Goal: Task Accomplishment & Management: Manage account settings

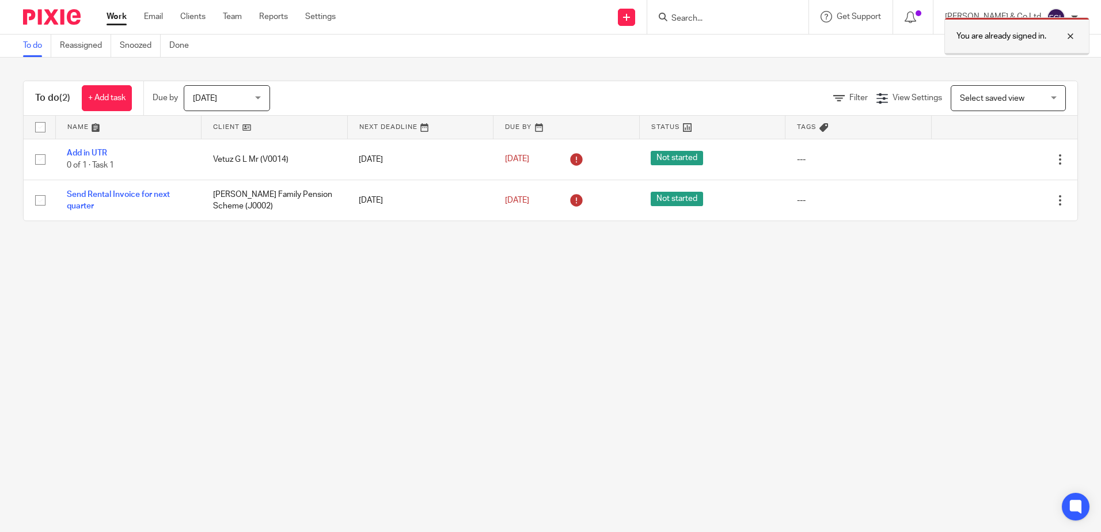
click at [1067, 31] on div at bounding box center [1061, 36] width 31 height 14
click at [732, 18] on input "Search" at bounding box center [722, 19] width 104 height 10
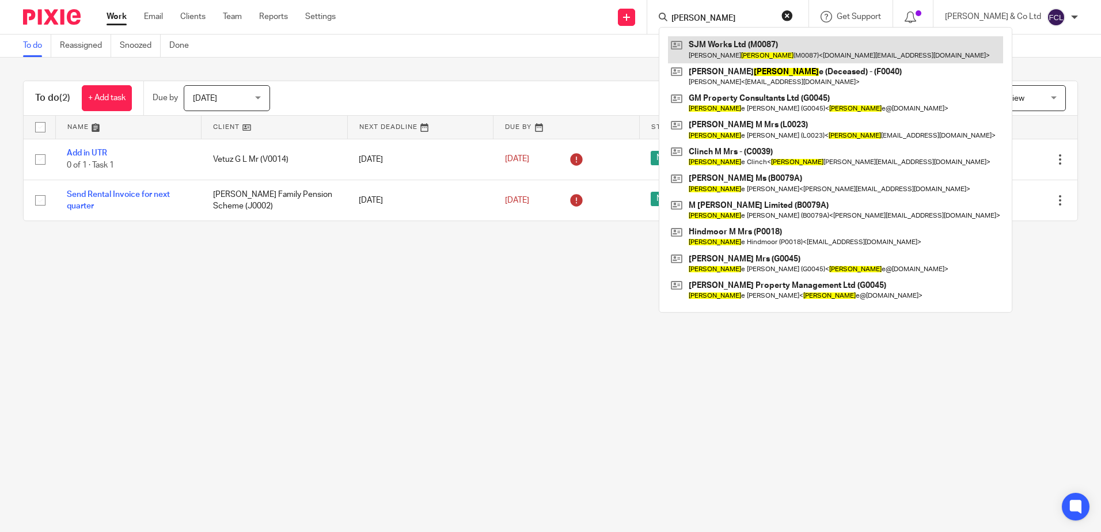
type input "[PERSON_NAME]"
click at [778, 51] on link at bounding box center [835, 49] width 335 height 26
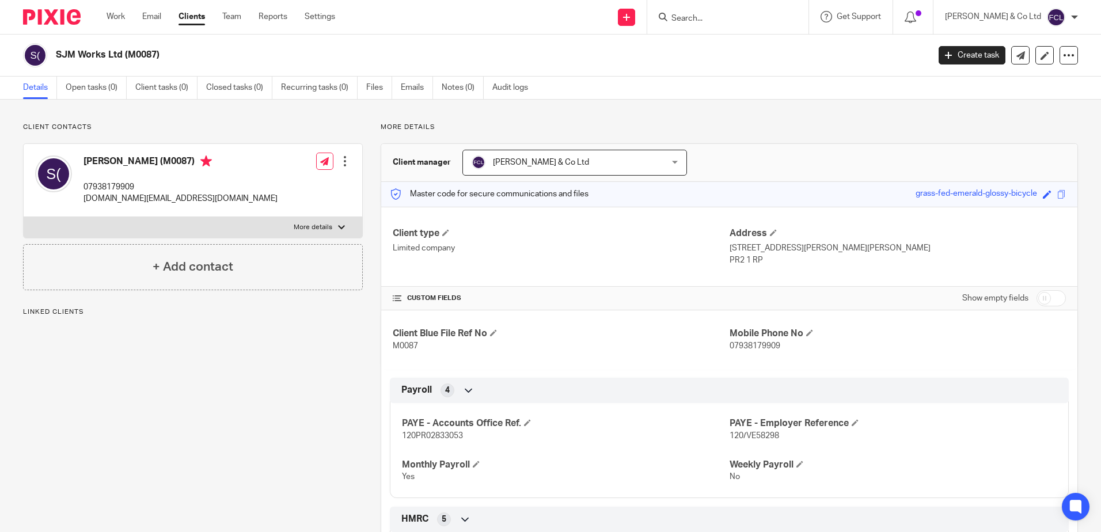
click at [104, 184] on p "07938179909" at bounding box center [180, 187] width 194 height 12
copy p "07938179909"
click at [765, 17] on input "Search" at bounding box center [722, 19] width 104 height 10
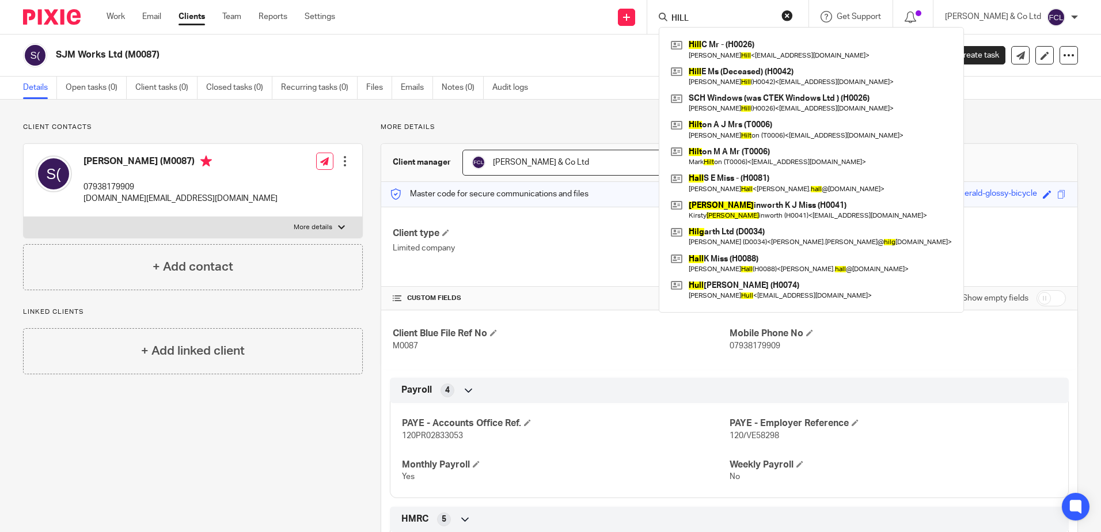
type input "HILL"
click button "submit" at bounding box center [0, 0] width 0 height 0
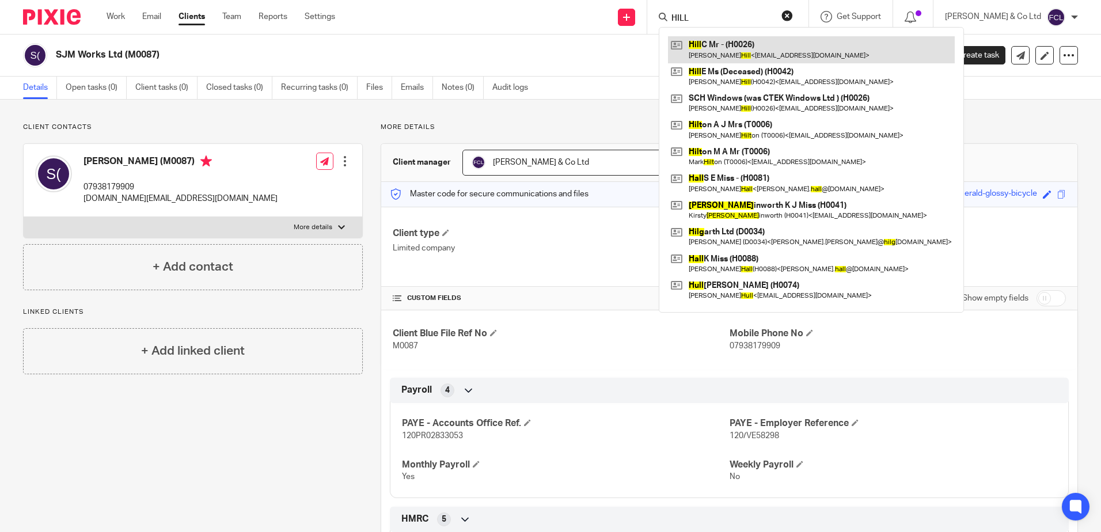
click at [785, 47] on link at bounding box center [811, 49] width 287 height 26
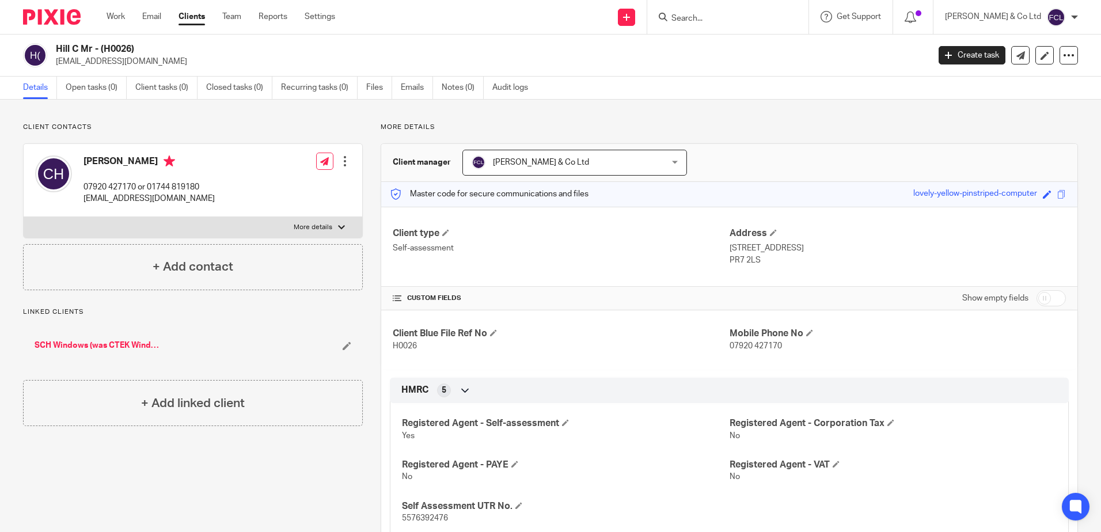
click at [759, 22] on input "Search" at bounding box center [722, 19] width 104 height 10
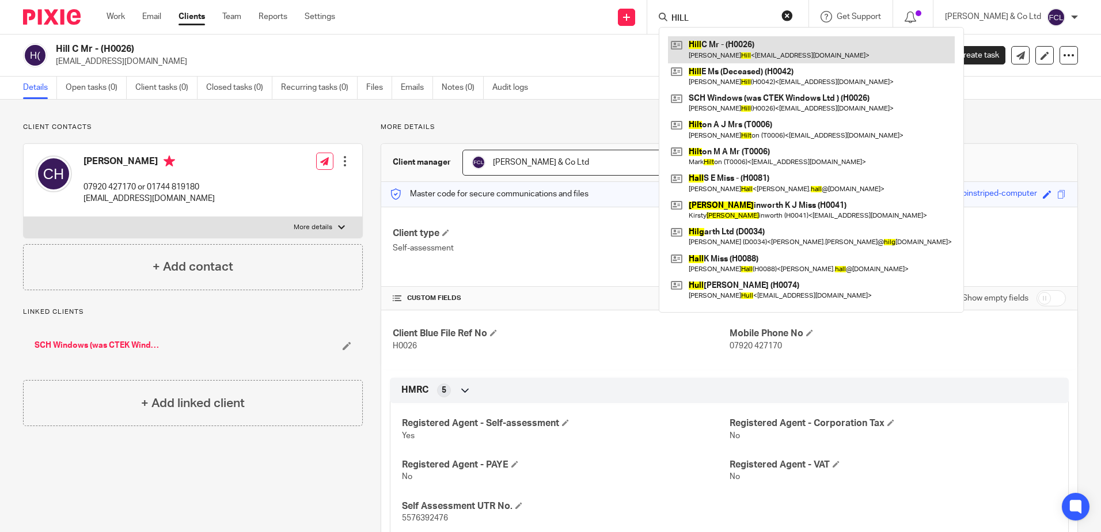
type input "HILL"
click at [744, 44] on link at bounding box center [811, 49] width 287 height 26
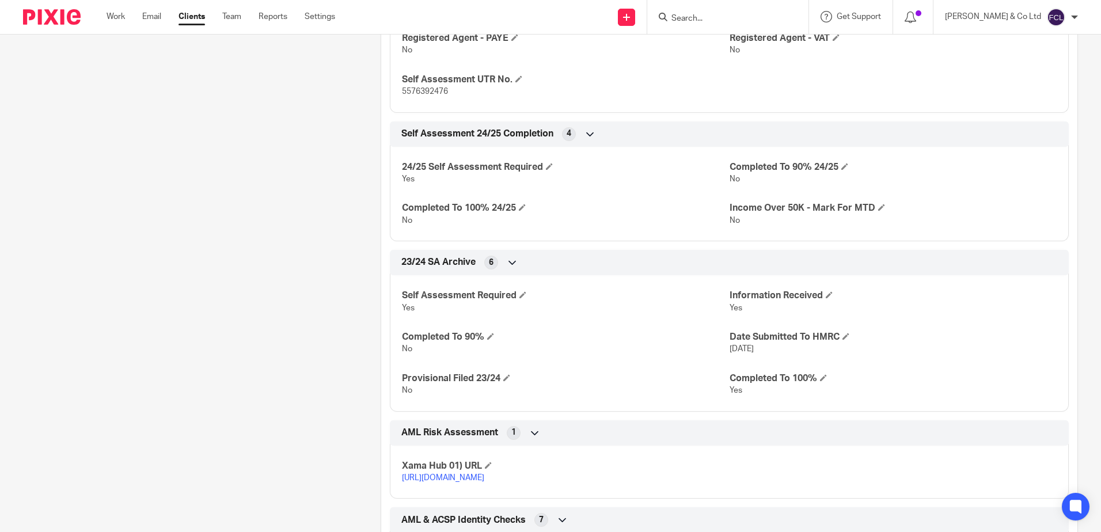
scroll to position [460, 0]
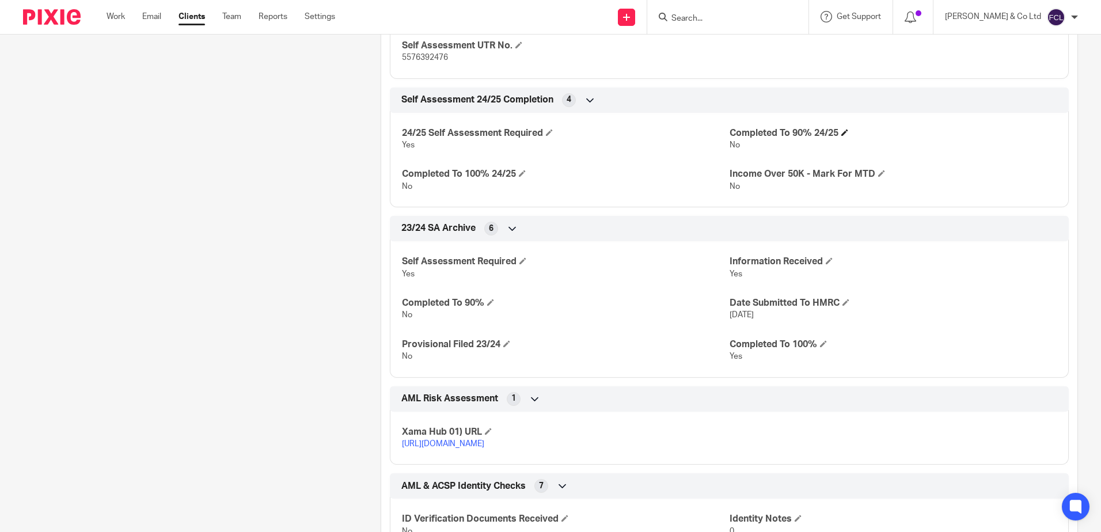
drag, startPoint x: 751, startPoint y: 135, endPoint x: 802, endPoint y: 135, distance: 51.2
click at [753, 135] on h4 "Completed To 90% 24/25" at bounding box center [892, 133] width 327 height 12
click at [841, 133] on span at bounding box center [844, 132] width 7 height 7
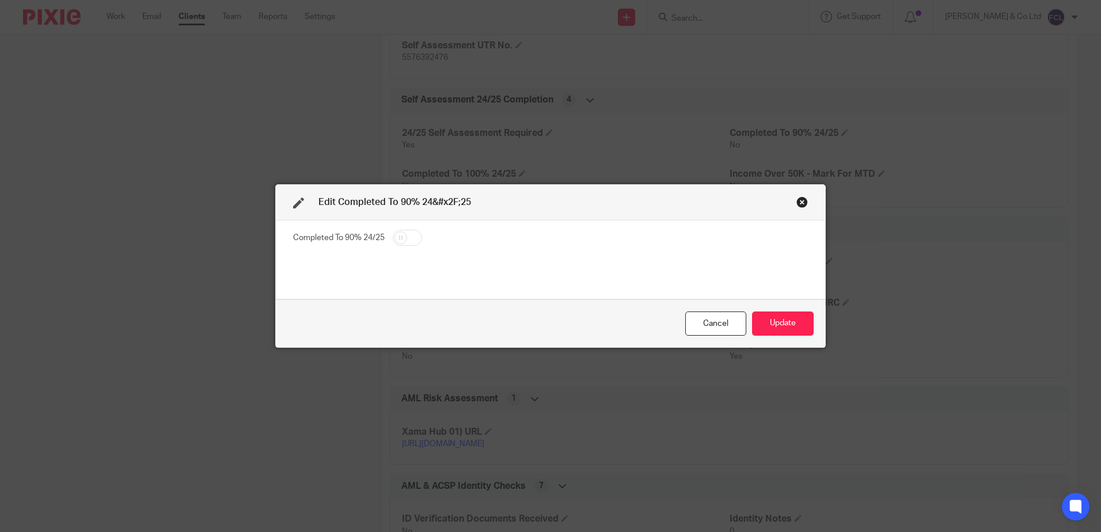
click at [412, 239] on input "checkbox" at bounding box center [407, 238] width 29 height 16
checkbox input "true"
click at [785, 322] on button "Update" at bounding box center [783, 323] width 62 height 25
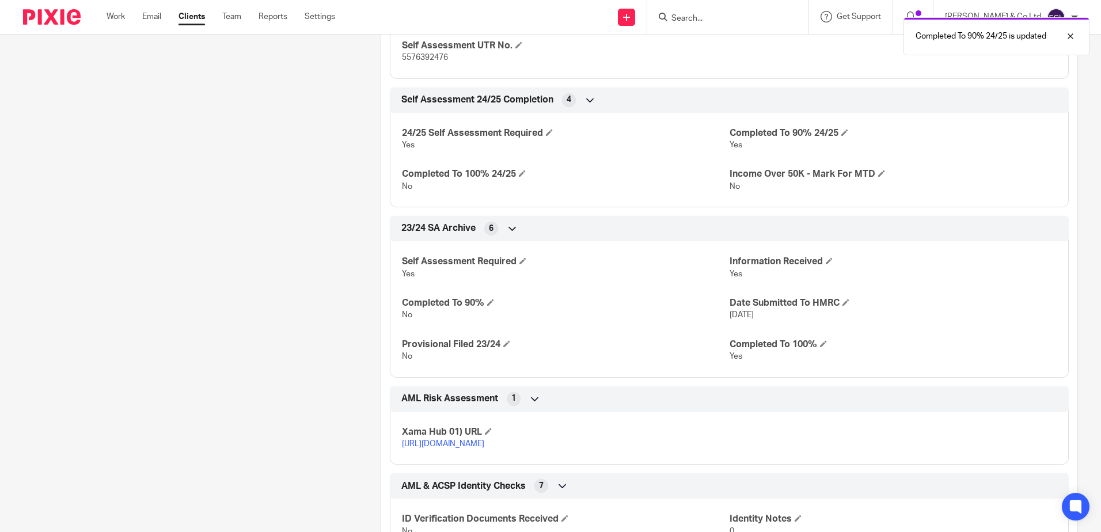
click at [180, 182] on div "Client contacts Colin Hill 07920 427170 or 01744 819180 colbobs77@gmail.com Edi…" at bounding box center [183, 173] width 357 height 1023
click at [774, 17] on input "Search" at bounding box center [722, 19] width 104 height 10
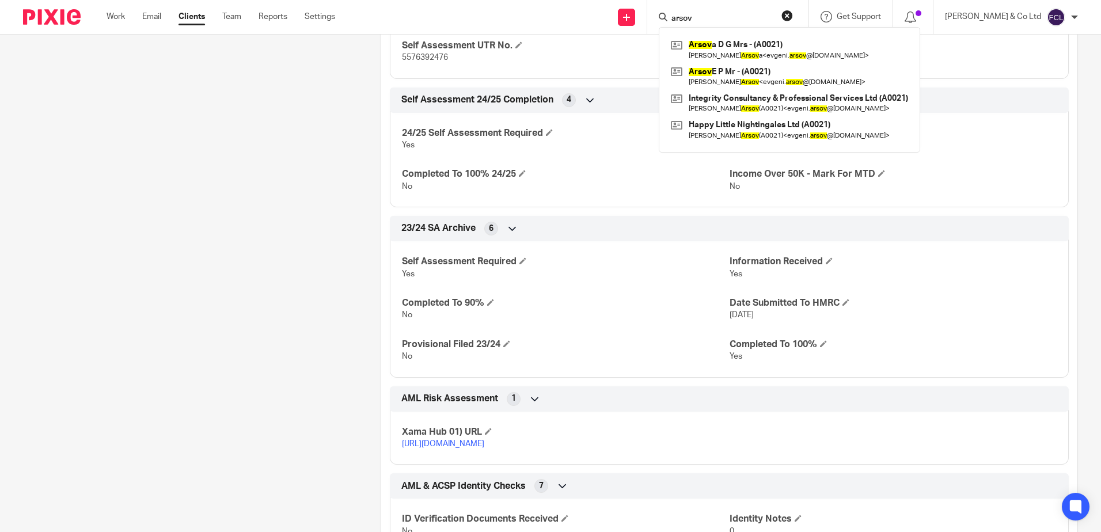
type input "arsov"
click button "submit" at bounding box center [0, 0] width 0 height 0
